Goal: Check status: Check status

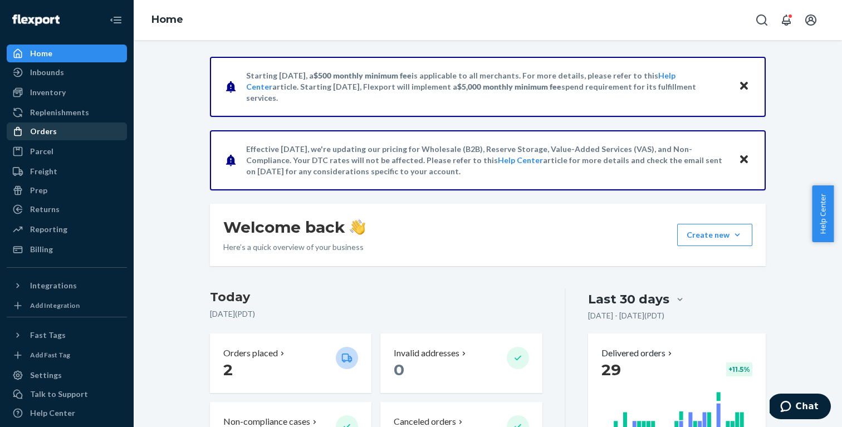
click at [42, 132] on div "Orders" at bounding box center [43, 131] width 27 height 11
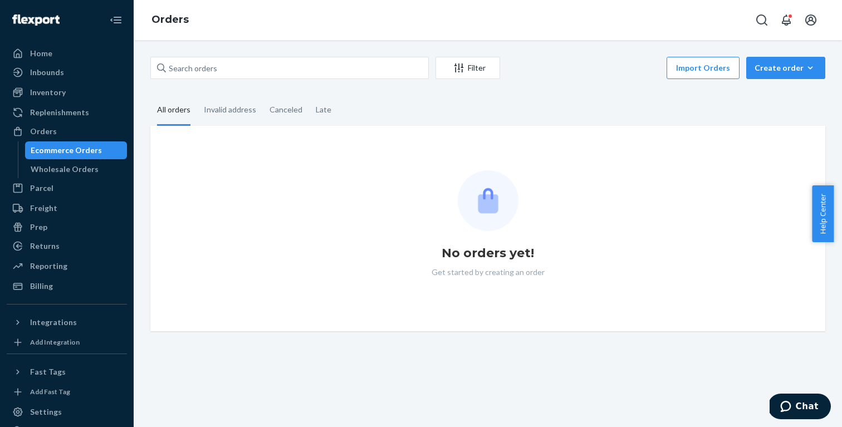
click at [56, 149] on div "Ecommerce Orders" at bounding box center [66, 150] width 71 height 11
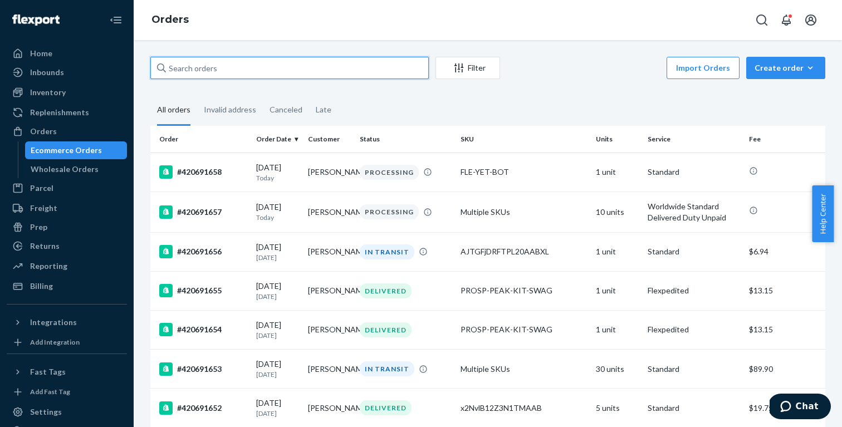
click at [369, 67] on input "text" at bounding box center [289, 68] width 278 height 22
type input "PROSP"
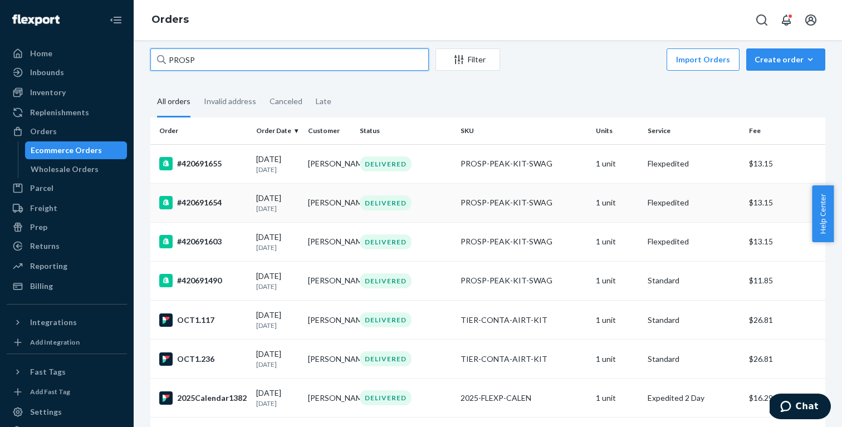
scroll to position [22, 0]
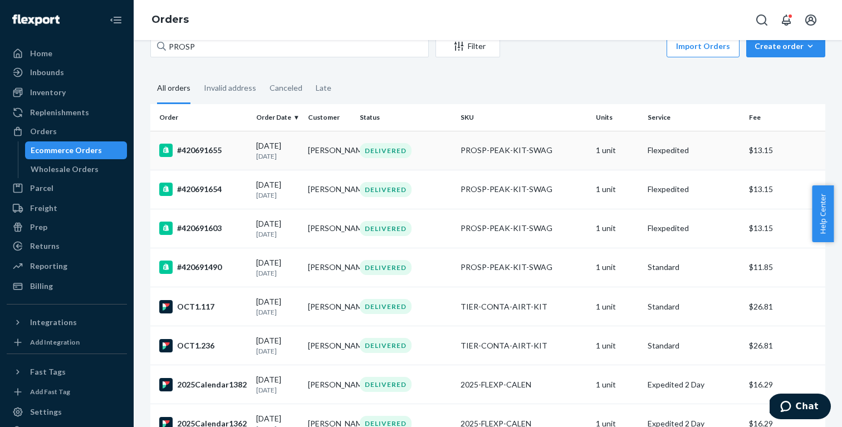
click at [321, 149] on td "[PERSON_NAME]" at bounding box center [329, 150] width 52 height 39
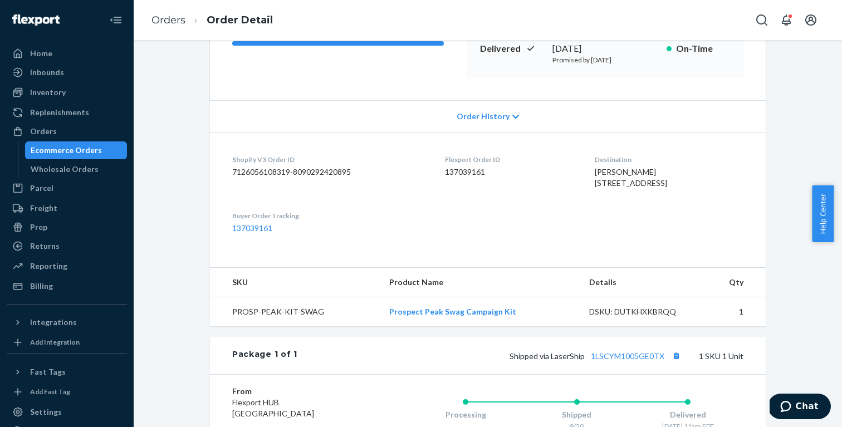
scroll to position [185, 0]
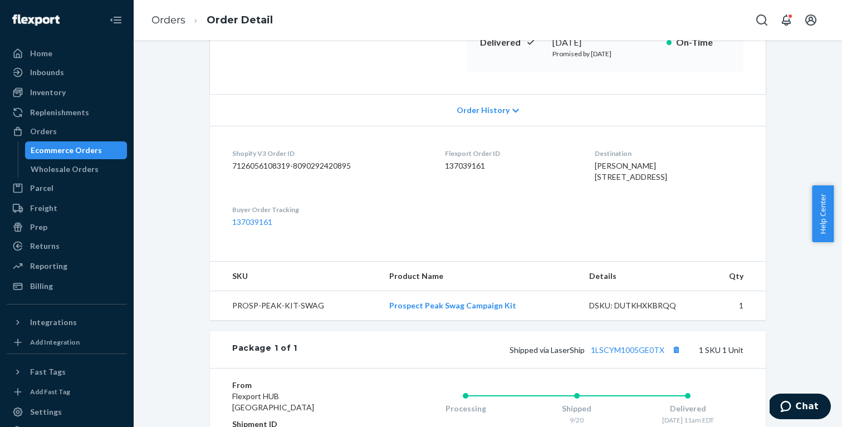
drag, startPoint x: 588, startPoint y: 174, endPoint x: 591, endPoint y: 194, distance: 20.8
click at [595, 183] on div "[PERSON_NAME] [STREET_ADDRESS]" at bounding box center [669, 171] width 149 height 22
click at [502, 178] on dl "Shopify V3 Order ID 7126056108319-8090292420895 Flexport Order ID 137039161 Des…" at bounding box center [488, 188] width 556 height 124
click at [367, 158] on div "Shopify V3 Order ID 7126056108319-8090292420895" at bounding box center [329, 168] width 195 height 38
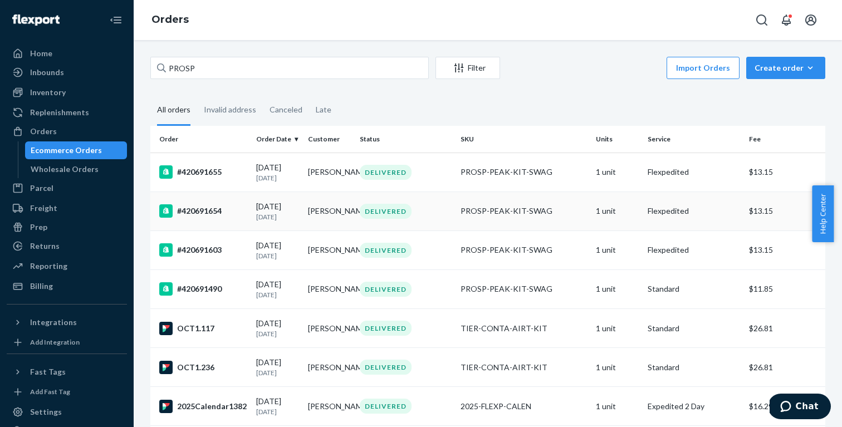
click at [318, 214] on td "[PERSON_NAME]" at bounding box center [329, 211] width 52 height 39
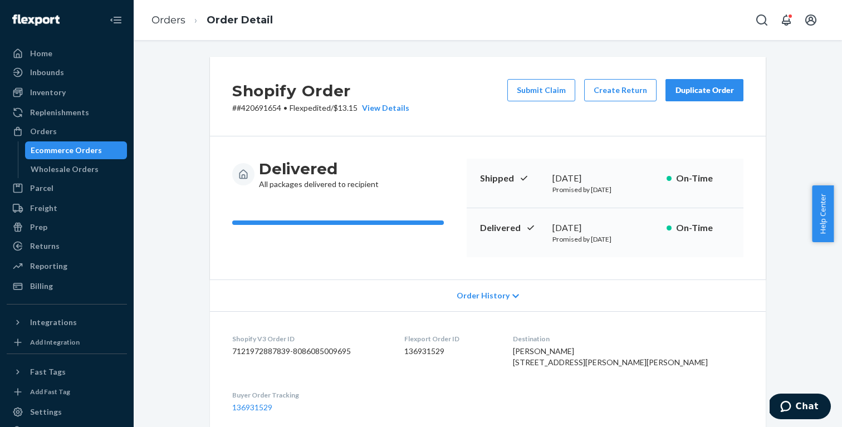
click at [63, 148] on div "Ecommerce Orders" at bounding box center [66, 150] width 71 height 11
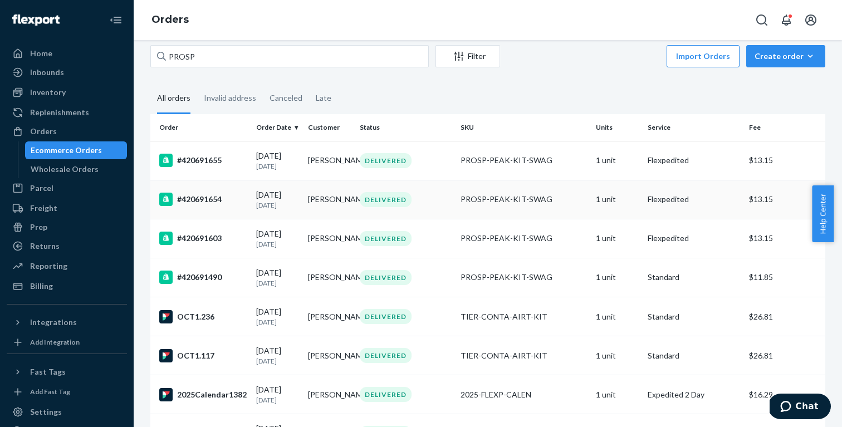
scroll to position [14, 0]
